Goal: Find specific fact: Find specific page/section

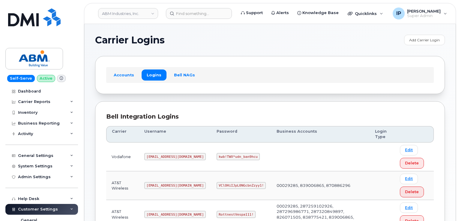
scroll to position [90, 0]
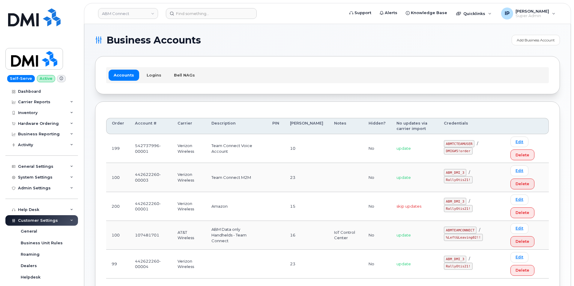
scroll to position [30, 0]
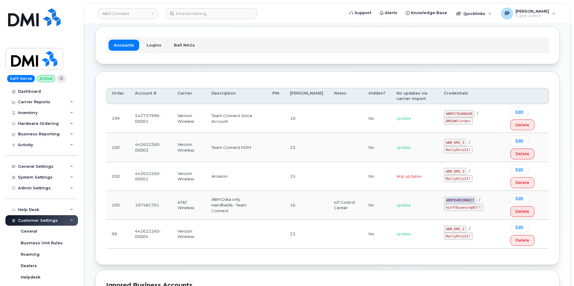
drag, startPoint x: 443, startPoint y: 199, endPoint x: 469, endPoint y: 199, distance: 26.4
click at [469, 199] on code "ABMTEAMCONNECT" at bounding box center [460, 199] width 33 height 7
copy code "ABMTEAMCONNECT"
drag, startPoint x: 444, startPoint y: 206, endPoint x: 478, endPoint y: 206, distance: 34.8
click at [478, 206] on div "ABMTEAMCONNECT / %Left&Leaving02!!" at bounding box center [472, 203] width 56 height 14
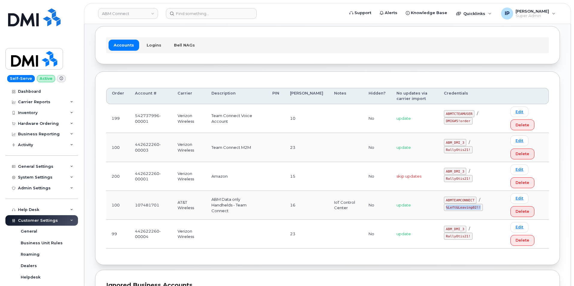
copy code "%Left&Leaving02!!"
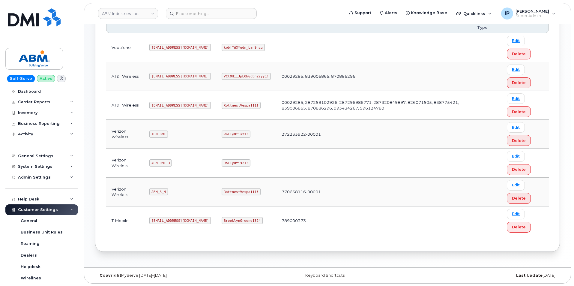
scroll to position [110, 0]
click at [369, 253] on div "Carrier Logins Add Carrier Login Accounts Logins Bell NAGs Bell Integration Log…" at bounding box center [327, 90] width 487 height 353
